Goal: Task Accomplishment & Management: Manage account settings

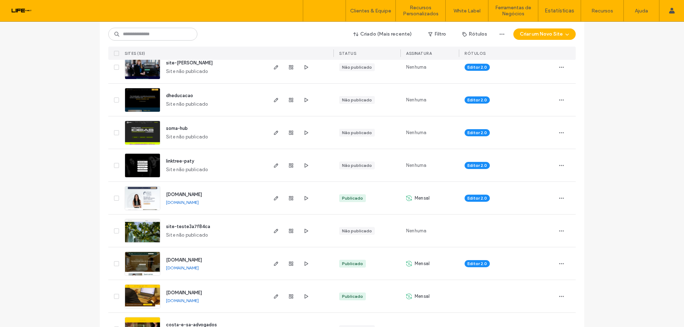
scroll to position [178, 0]
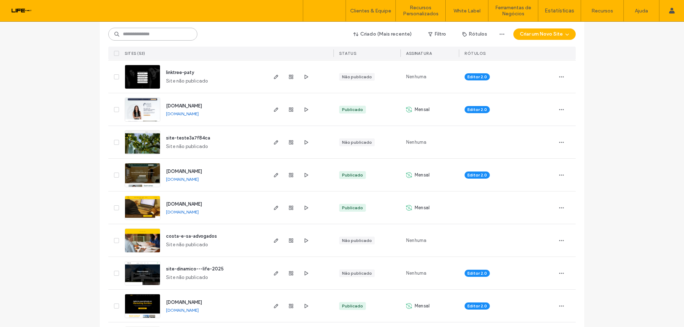
click at [184, 31] on input at bounding box center [152, 34] width 89 height 13
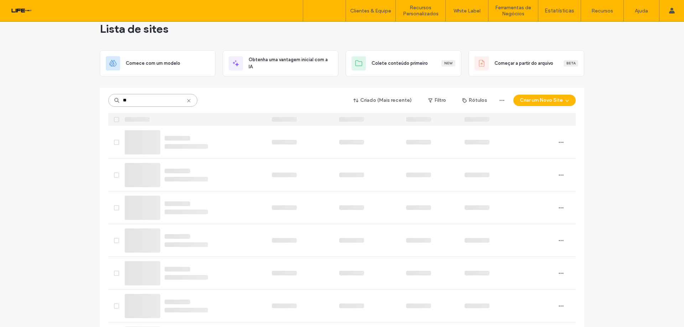
scroll to position [0, 0]
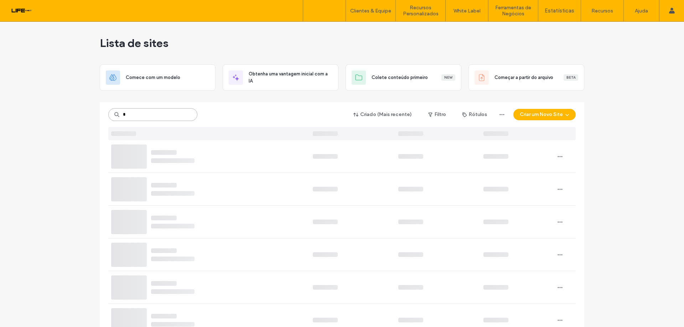
type input "*"
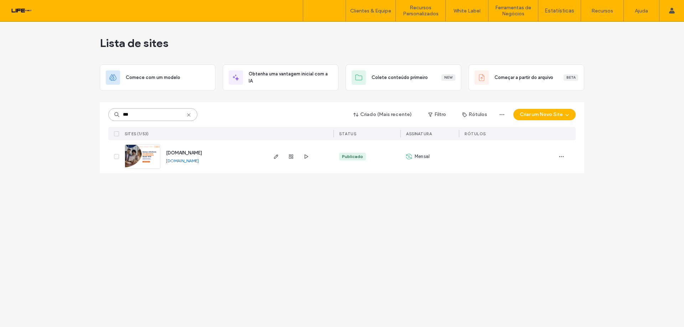
type input "***"
click at [200, 152] on span "[DOMAIN_NAME]" at bounding box center [184, 152] width 36 height 5
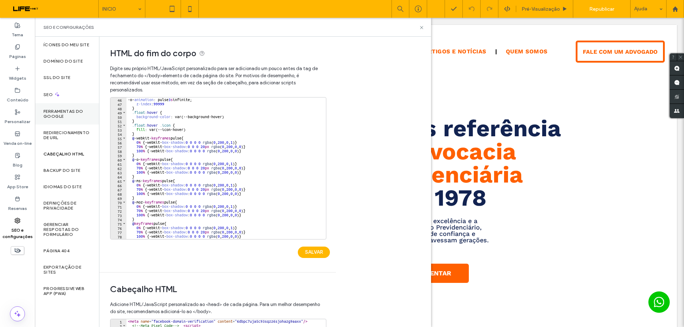
click at [60, 115] on label "Ferramentas do Google" at bounding box center [66, 114] width 47 height 10
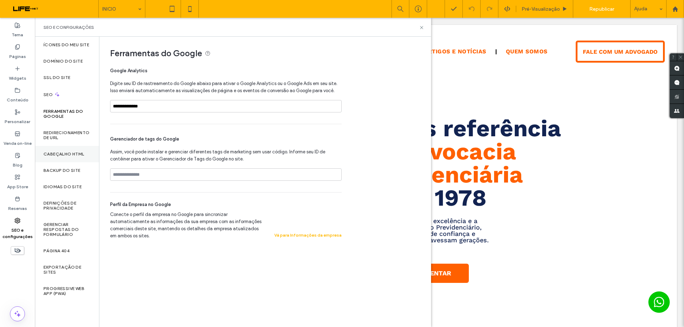
click at [66, 154] on label "Cabeçalho HTML" at bounding box center [63, 154] width 41 height 5
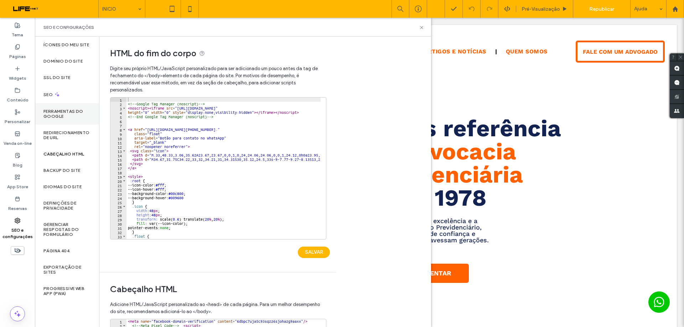
click at [63, 114] on label "Ferramentas do Google" at bounding box center [66, 114] width 47 height 10
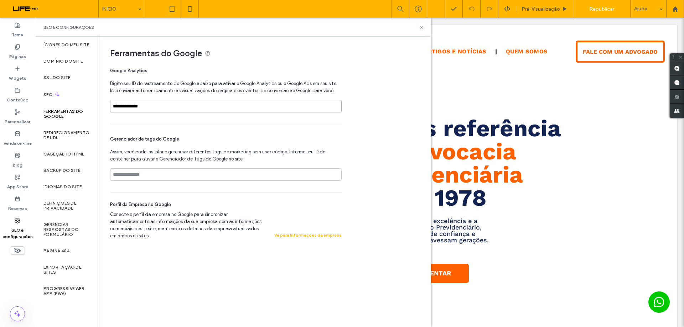
drag, startPoint x: 165, startPoint y: 103, endPoint x: 86, endPoint y: 120, distance: 81.3
click at [86, 120] on div "**********" at bounding box center [233, 182] width 396 height 291
click at [608, 9] on span "Republicar" at bounding box center [601, 9] width 25 height 6
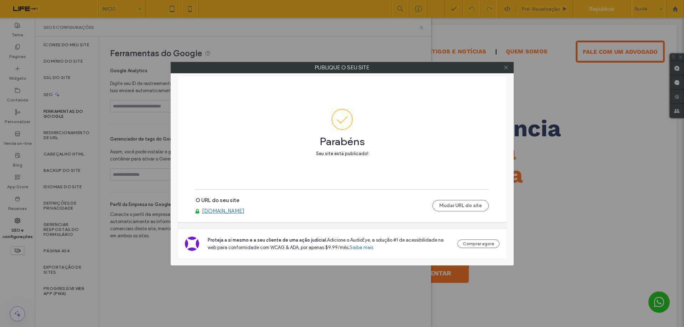
click at [507, 66] on icon at bounding box center [505, 67] width 5 height 5
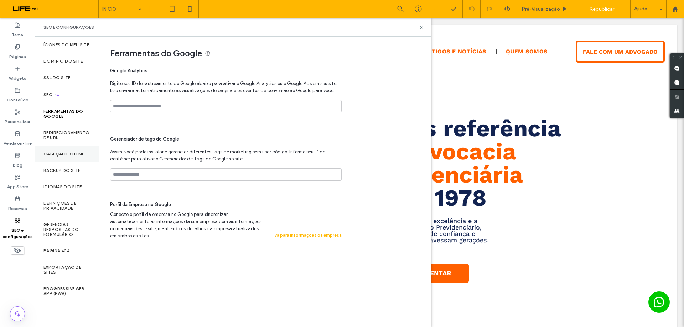
click at [63, 155] on label "Cabeçalho HTML" at bounding box center [63, 154] width 41 height 5
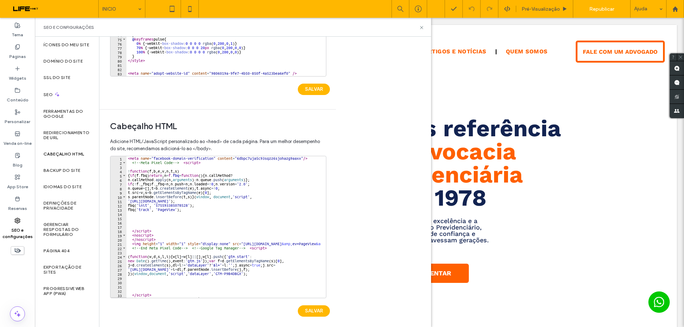
scroll to position [168, 0]
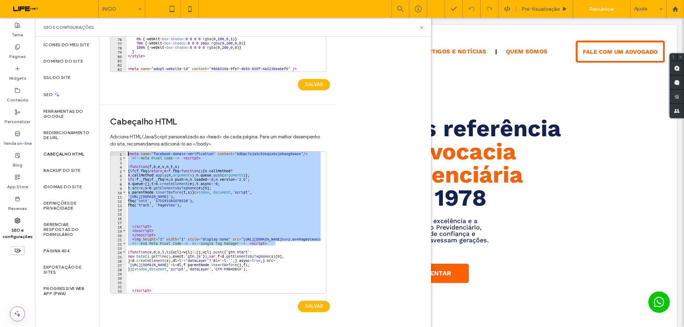
drag, startPoint x: 282, startPoint y: 245, endPoint x: 125, endPoint y: 148, distance: 184.0
click at [125, 148] on div "**********" at bounding box center [217, 228] width 215 height 197
click at [174, 192] on div "< meta name = "facebook-domain-verification" content = "6dbpc7uja5c93sqzz6sjoha…" at bounding box center [223, 223] width 194 height 142
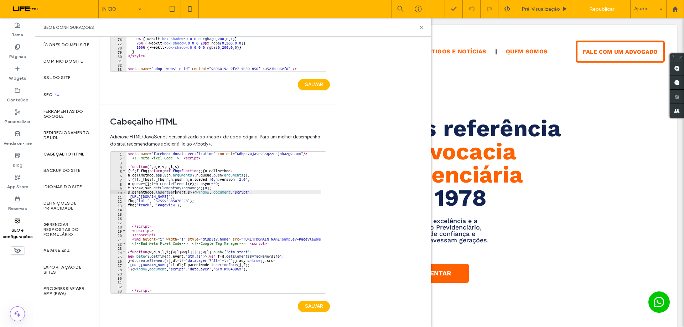
click at [158, 199] on div "< meta name = "facebook-domain-verification" content = "6dbpc7uja5c93sqzz6sjoha…" at bounding box center [270, 224] width 289 height 145
type textarea "**********"
drag, startPoint x: 156, startPoint y: 201, endPoint x: 187, endPoint y: 202, distance: 30.6
click at [187, 202] on div "< meta name = "facebook-domain-verification" content = "6dbpc7uja5c93sqzz6sjoha…" at bounding box center [270, 224] width 289 height 145
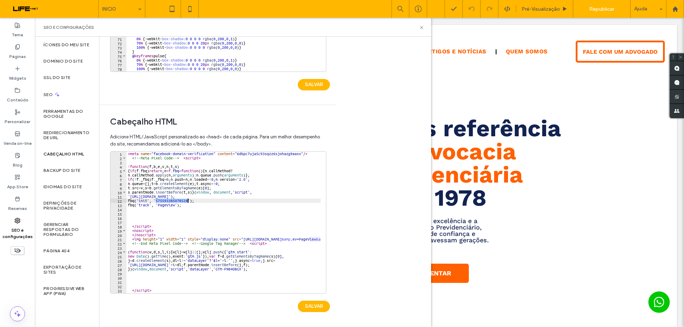
click at [184, 211] on div "< meta name = "facebook-domain-verification" content = "6dbpc7uja5c93sqzz6sjoha…" at bounding box center [270, 224] width 289 height 145
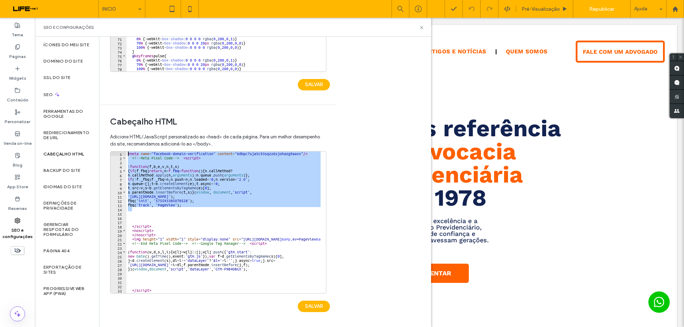
drag, startPoint x: 194, startPoint y: 208, endPoint x: 113, endPoint y: 149, distance: 99.9
click at [113, 149] on div "Adicione HTML/JavaScript personalizado ao <head> de cada página. Para um melhor…" at bounding box center [217, 228] width 215 height 197
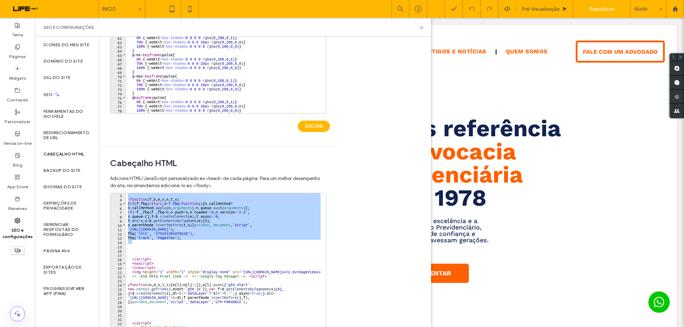
scroll to position [142, 0]
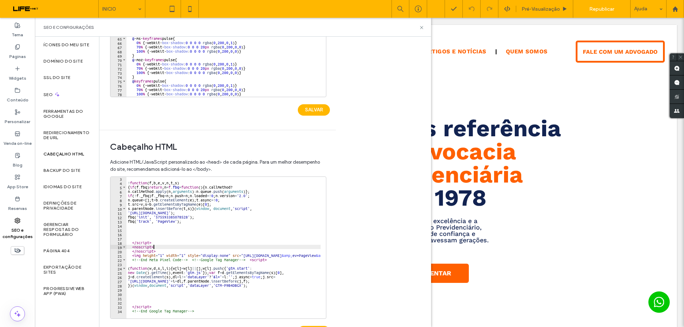
click at [212, 247] on div "! function ( f , b , e , v , n , t , s ) { if ( f . fbq ) return ; n = f . fbq …" at bounding box center [270, 249] width 289 height 145
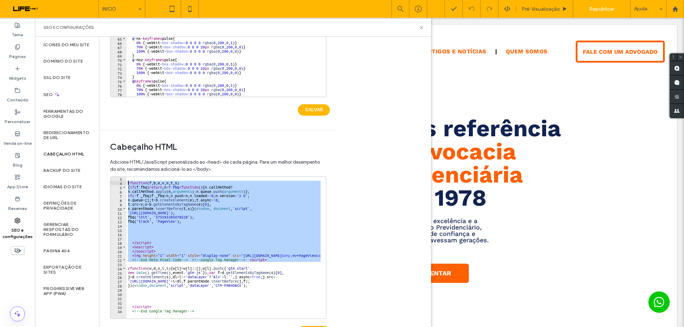
drag, startPoint x: 286, startPoint y: 262, endPoint x: 128, endPoint y: 182, distance: 177.4
click at [128, 182] on div "! function ( f , b , e , v , n , t , s ) { if ( f . fbq ) return ; n = f . fbq …" at bounding box center [270, 249] width 289 height 145
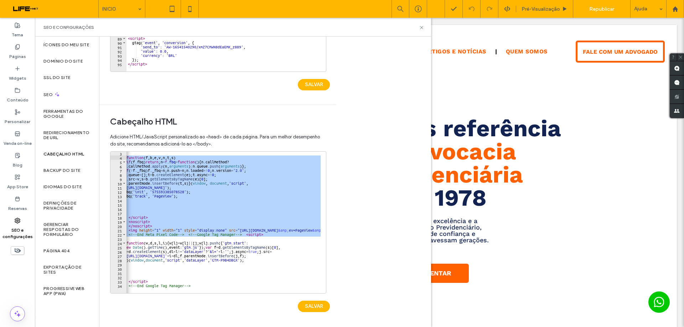
scroll to position [0, 0]
click at [186, 191] on div "! function ( f , b , e , v , n , t , s ) { if ( f . fbq ) return ; n = f . fbq …" at bounding box center [223, 223] width 194 height 142
type textarea "**********"
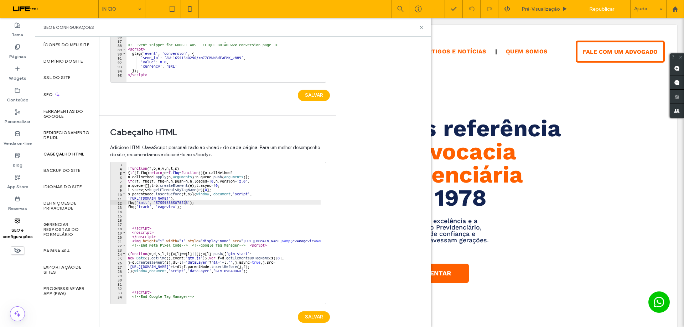
scroll to position [168, 0]
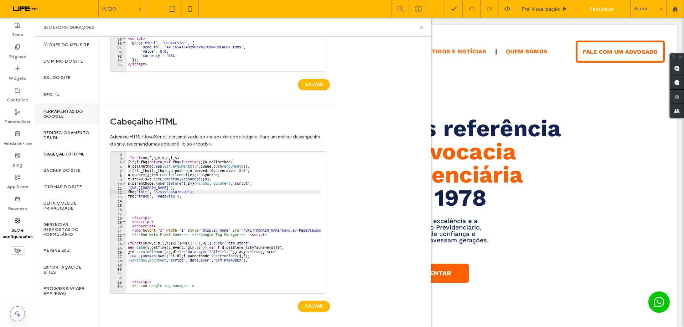
click at [55, 109] on label "Ferramentas do Google" at bounding box center [66, 114] width 47 height 10
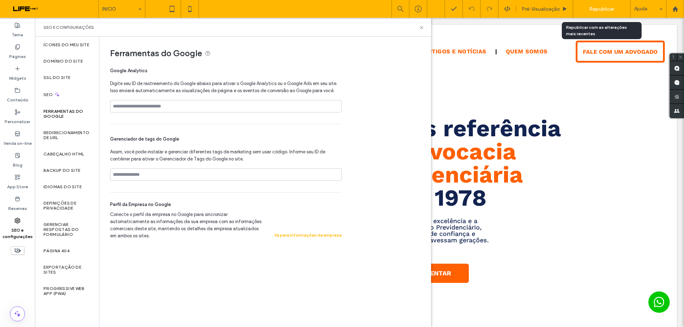
click at [598, 10] on span "Republicar" at bounding box center [601, 9] width 25 height 6
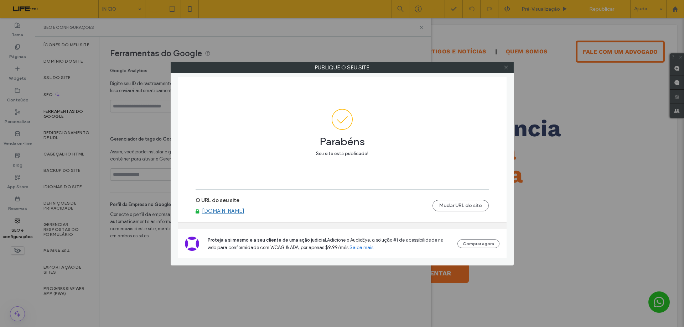
click at [503, 66] on icon at bounding box center [505, 67] width 5 height 5
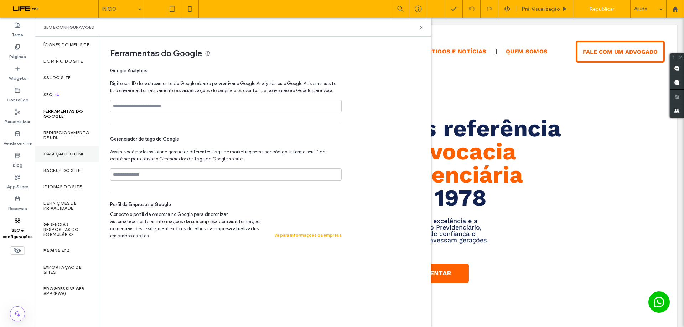
click at [65, 156] on label "Cabeçalho HTML" at bounding box center [63, 154] width 41 height 5
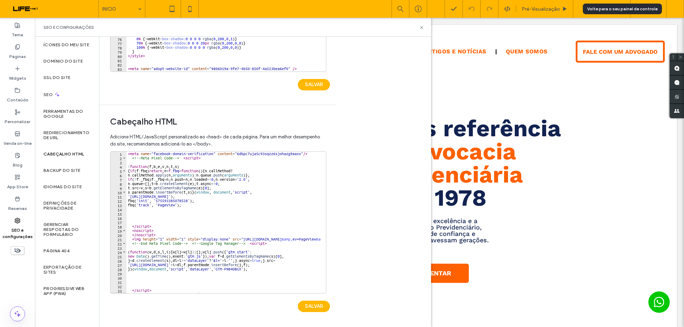
click at [672, 10] on icon at bounding box center [675, 9] width 6 height 6
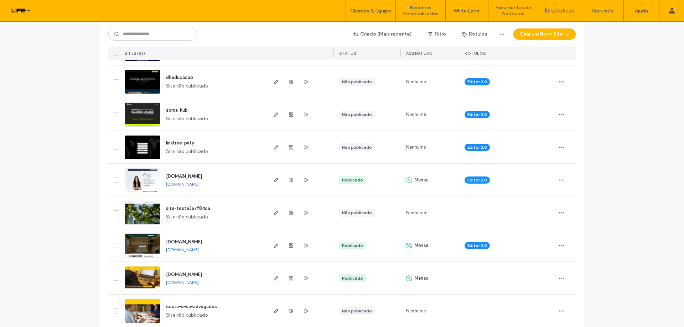
scroll to position [36, 0]
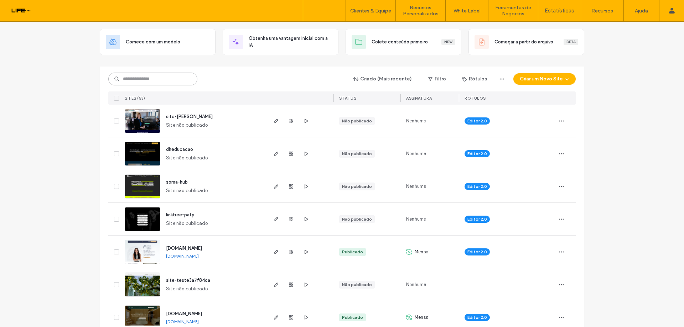
click at [137, 81] on input at bounding box center [152, 79] width 89 height 13
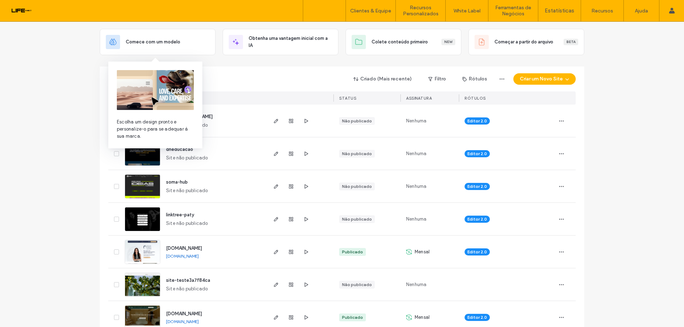
type input "***"
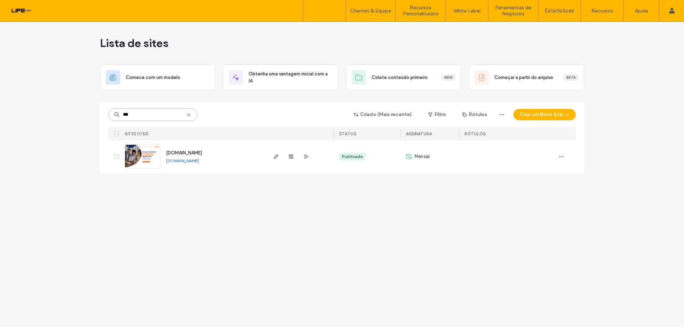
scroll to position [0, 0]
click at [224, 157] on div "www.bramanteprevidencia.adv.br www.bramanteprevidencia.adv.br" at bounding box center [213, 156] width 106 height 33
click at [199, 162] on link "[DOMAIN_NAME]" at bounding box center [182, 160] width 33 height 5
click at [202, 152] on span "[DOMAIN_NAME]" at bounding box center [184, 152] width 36 height 5
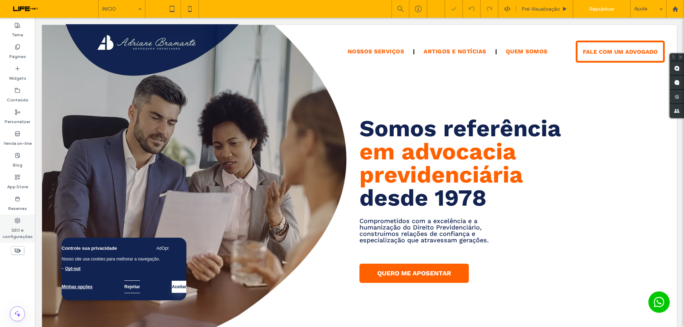
click at [18, 225] on label "SEO e configurações" at bounding box center [17, 232] width 35 height 16
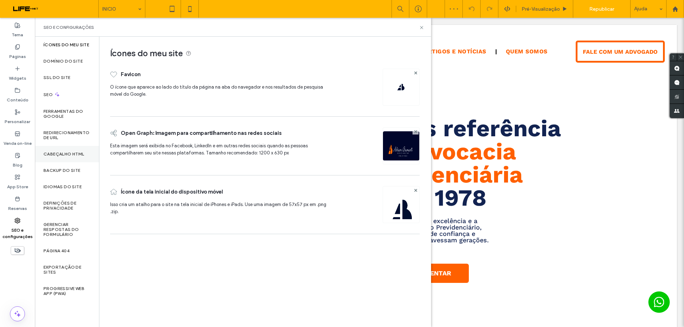
click at [72, 156] on label "Cabeçalho HTML" at bounding box center [63, 154] width 41 height 5
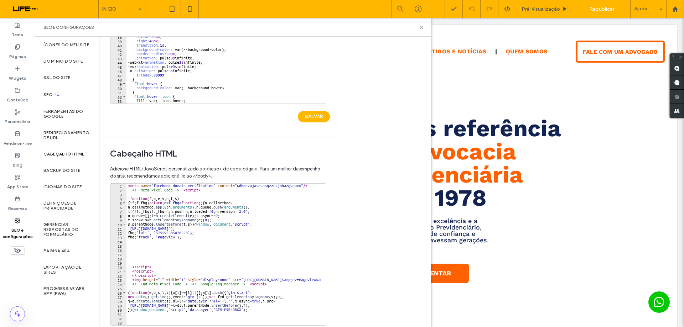
scroll to position [142, 0]
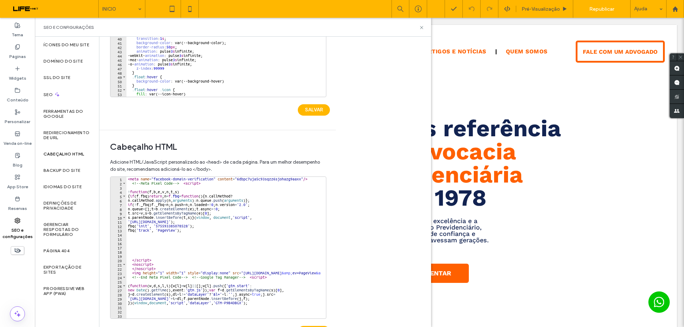
click at [184, 231] on div "< meta name = "facebook-domain-verification" content = "6dbpc7uja5c93sqzz6sjoha…" at bounding box center [270, 249] width 289 height 145
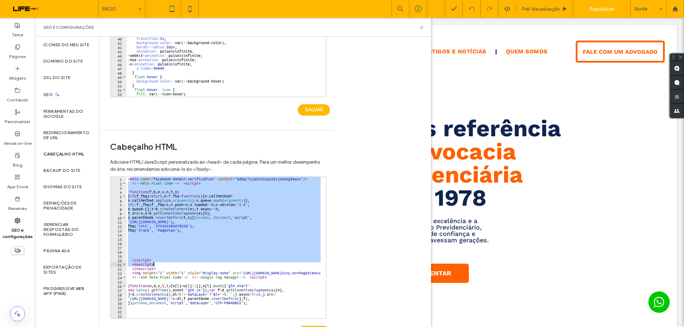
drag, startPoint x: 129, startPoint y: 178, endPoint x: 176, endPoint y: 264, distance: 97.5
click at [176, 264] on div "< meta name = "facebook-domain-verification" content = "6dbpc7uja5c93sqzz6sjoha…" at bounding box center [270, 249] width 289 height 145
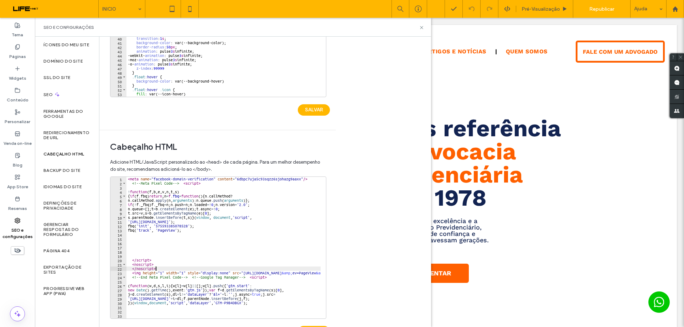
click at [167, 268] on div "< meta name = "facebook-domain-verification" content = "6dbpc7uja5c93sqzz6sjoha…" at bounding box center [270, 249] width 289 height 145
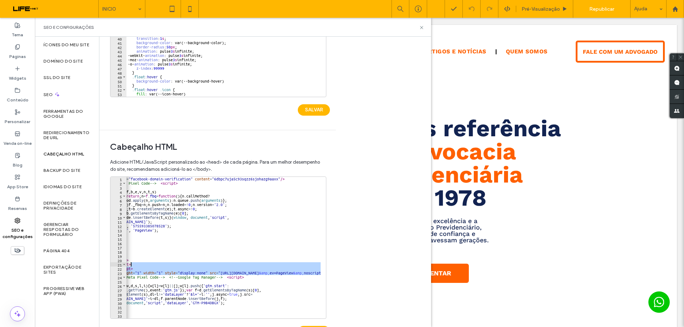
scroll to position [0, 0]
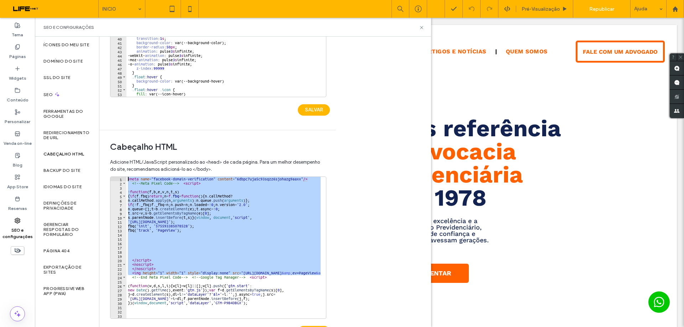
drag, startPoint x: 320, startPoint y: 275, endPoint x: 114, endPoint y: 178, distance: 227.0
click at [114, 178] on div "**********" at bounding box center [218, 248] width 216 height 142
type textarea "**********"
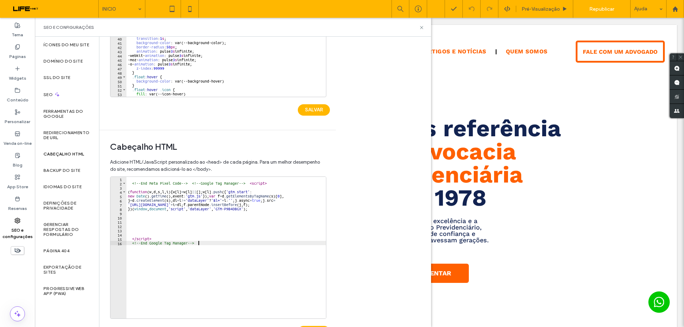
click at [225, 245] on div "<!-- End Meta Pixel Code --> <!-- Google Tag Manager --> < script > ( function …" at bounding box center [225, 252] width 199 height 150
type textarea "**********"
paste textarea "**********"
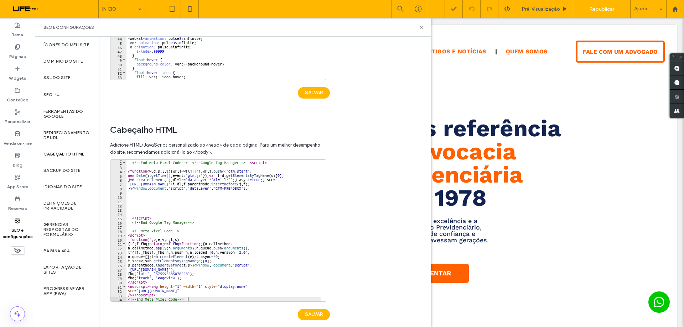
scroll to position [168, 0]
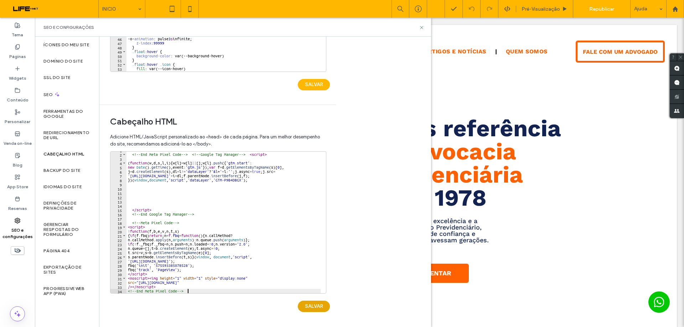
type textarea "**********"
click at [314, 308] on button "SALVAR" at bounding box center [314, 306] width 32 height 11
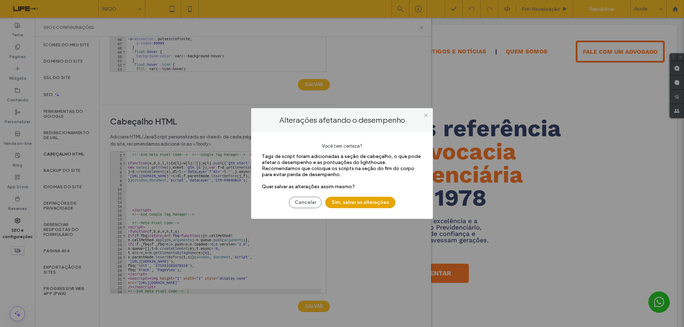
click at [359, 204] on button "Sim, salvar as alterações" at bounding box center [360, 202] width 70 height 11
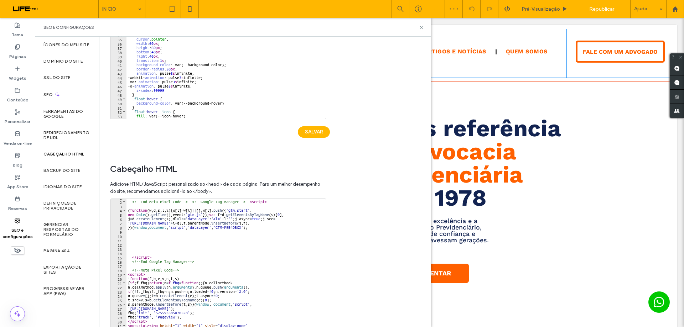
scroll to position [61, 0]
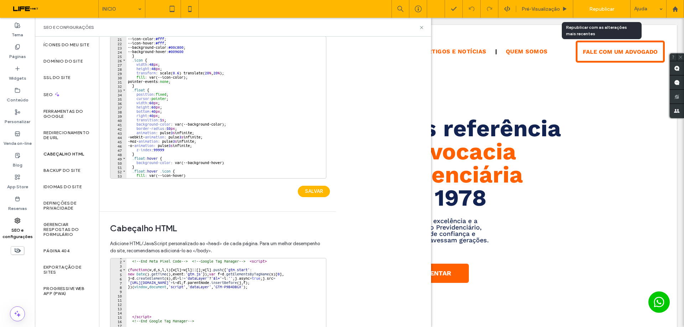
click at [600, 10] on span "Republicar" at bounding box center [601, 9] width 25 height 6
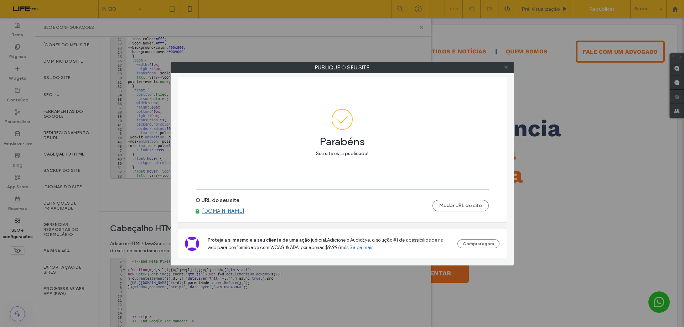
click at [244, 209] on link "[DOMAIN_NAME]" at bounding box center [223, 211] width 42 height 6
click at [509, 66] on div at bounding box center [506, 67] width 11 height 11
click at [507, 68] on use at bounding box center [506, 68] width 4 height 4
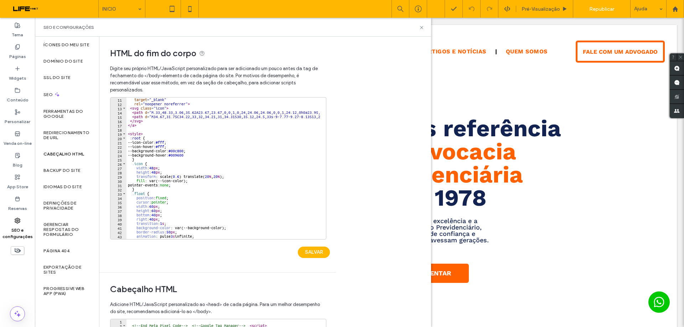
scroll to position [43, 0]
click at [57, 101] on div "SEO" at bounding box center [67, 94] width 64 height 17
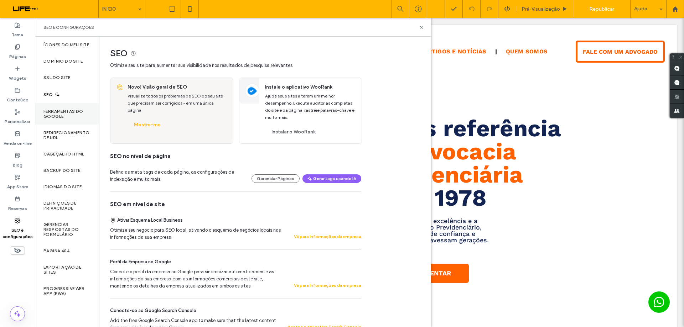
click at [61, 114] on label "Ferramentas do Google" at bounding box center [66, 114] width 47 height 10
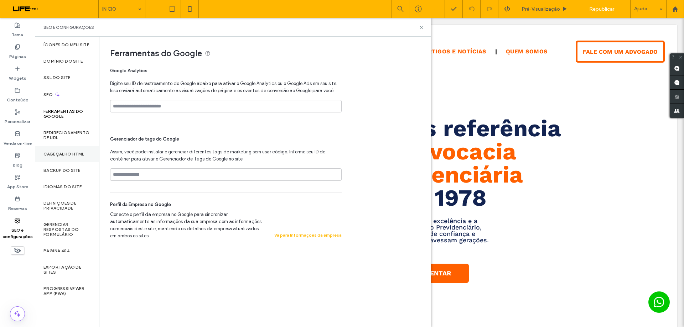
click at [59, 154] on label "Cabeçalho HTML" at bounding box center [63, 154] width 41 height 5
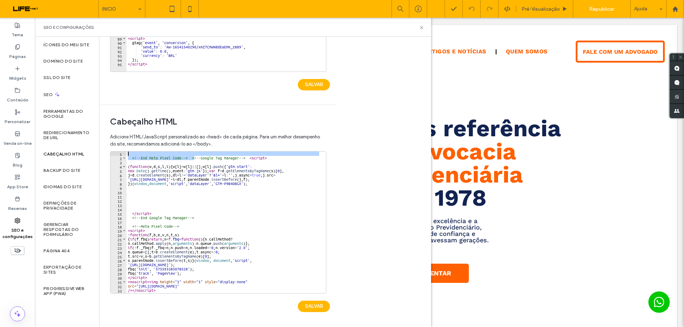
scroll to position [0, 0]
drag, startPoint x: 195, startPoint y: 153, endPoint x: 119, endPoint y: 150, distance: 75.6
click at [119, 150] on div "**********" at bounding box center [217, 228] width 215 height 197
type textarea "**********"
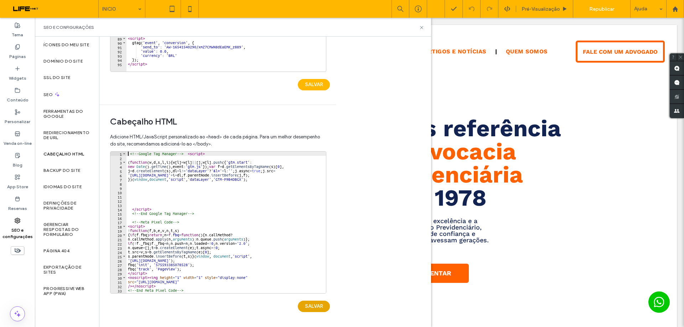
click at [309, 304] on button "SALVAR" at bounding box center [314, 306] width 32 height 11
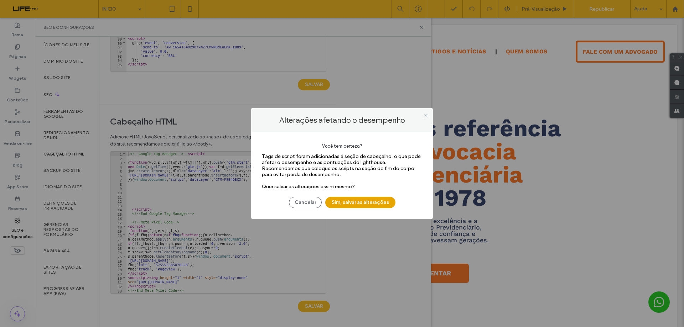
click at [366, 199] on button "Sim, salvar as alterações" at bounding box center [360, 202] width 70 height 11
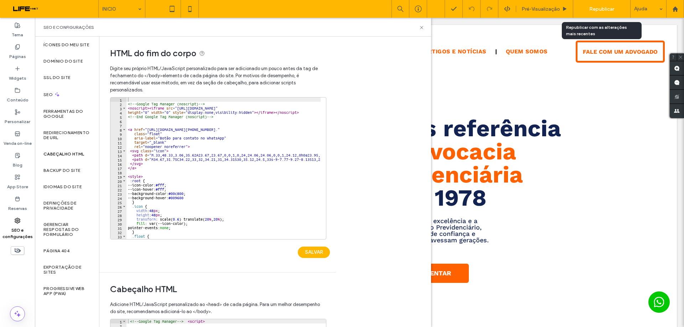
click at [602, 10] on span "Republicar" at bounding box center [601, 9] width 25 height 6
